Goal: Check status: Check status

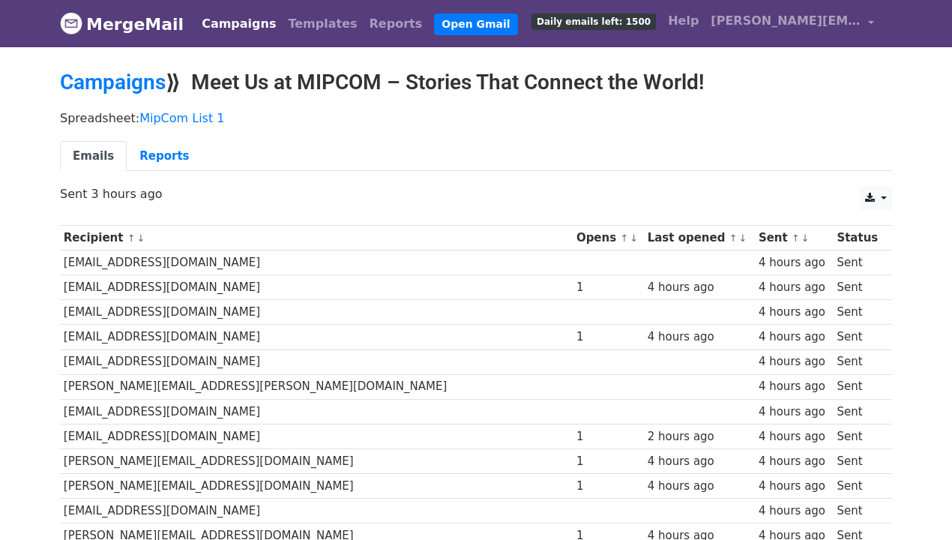
click at [240, 25] on link "Campaigns" at bounding box center [239, 24] width 86 height 30
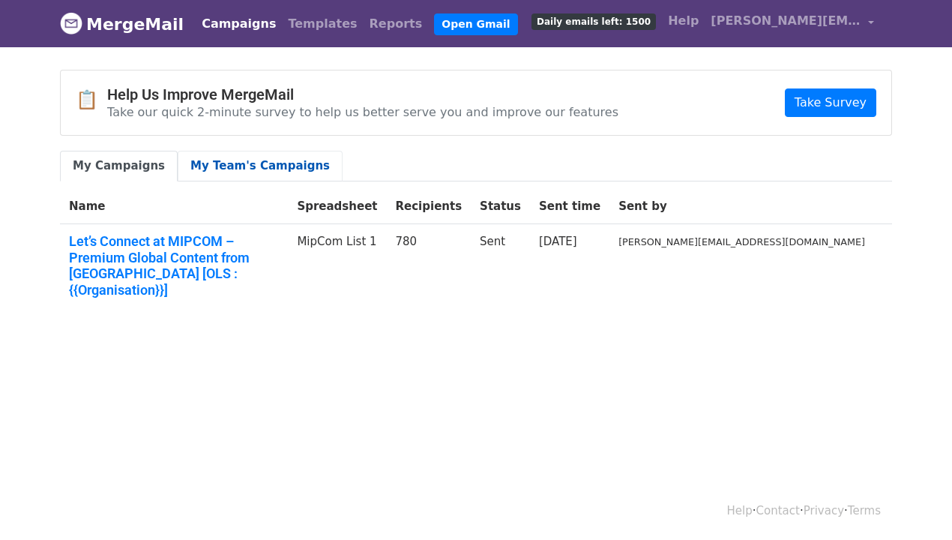
click at [265, 157] on link "My Team's Campaigns" at bounding box center [260, 166] width 165 height 31
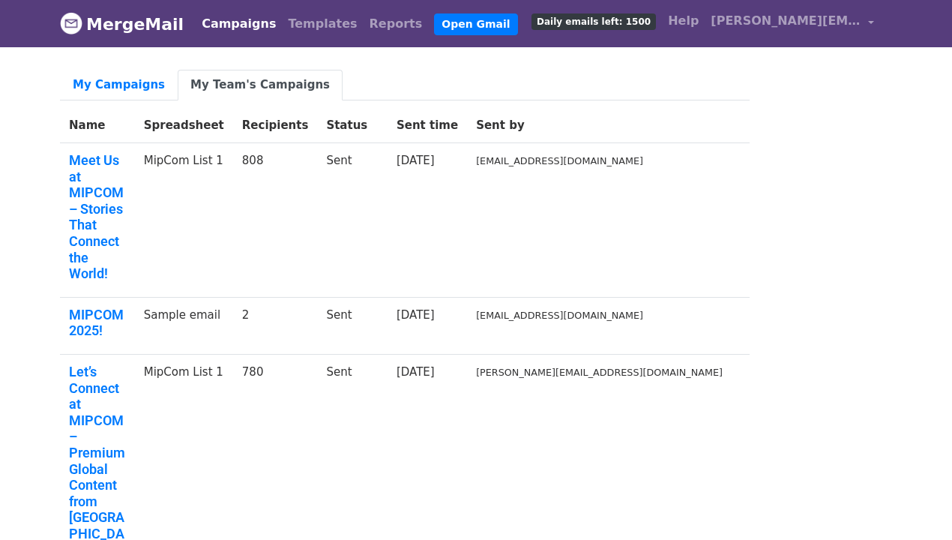
click at [233, 159] on td "MipCom List 1" at bounding box center [184, 220] width 98 height 154
click at [126, 158] on link "Meet Us at MIPCOM – Stories That Connect the World!" at bounding box center [97, 217] width 57 height 130
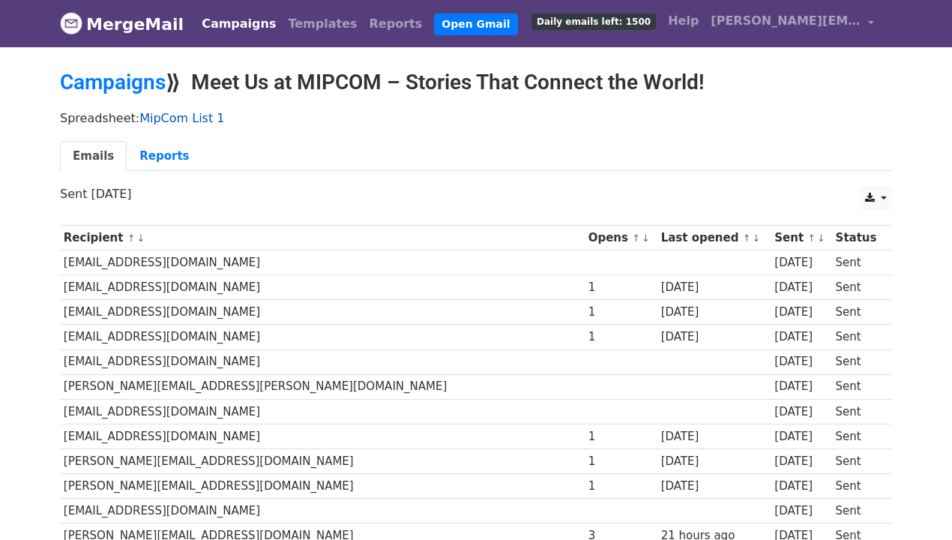
click at [191, 120] on link "MipCom List 1" at bounding box center [181, 118] width 85 height 14
